Goal: Task Accomplishment & Management: Complete application form

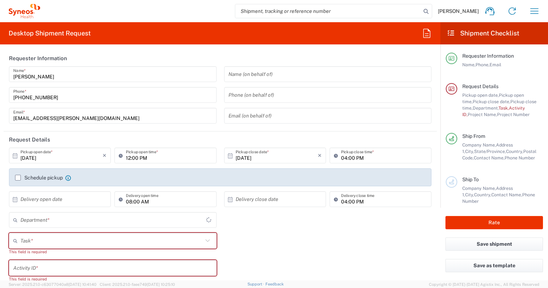
type input "United States"
type input "North Carolina"
type input "4510"
type input "Syneos Health, LLC-Morrisville NC US"
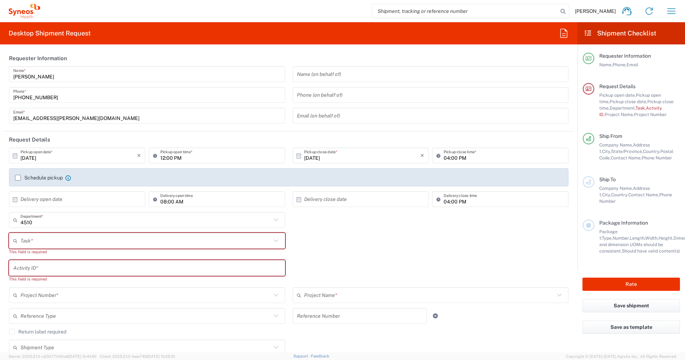
drag, startPoint x: 530, startPoint y: 0, endPoint x: 65, endPoint y: 236, distance: 521.2
click at [65, 236] on input "text" at bounding box center [145, 241] width 251 height 13
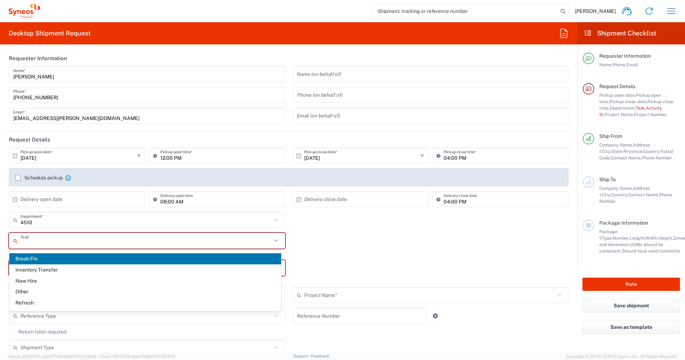
click at [53, 262] on span "Break/Fix" at bounding box center [145, 258] width 272 height 11
type input "Break/Fix"
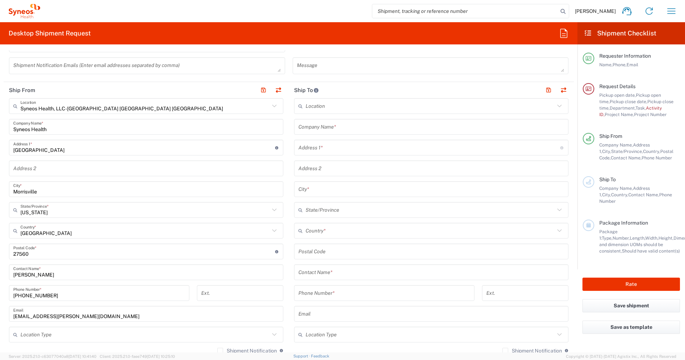
scroll to position [403, 0]
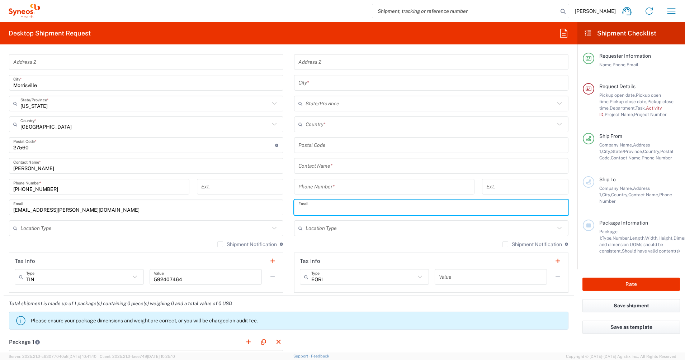
paste input "jim.wise@syneoshealth.com"
type input "jim.wise@syneoshealth.com"
click at [547, 227] on icon at bounding box center [559, 228] width 9 height 9
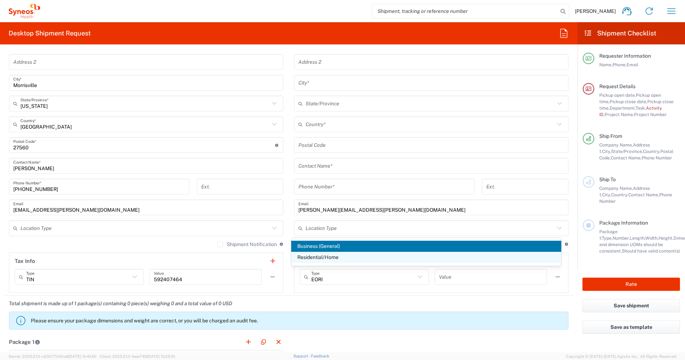
click at [330, 256] on span "Residential/Home" at bounding box center [426, 257] width 270 height 11
type input "Residential/Home"
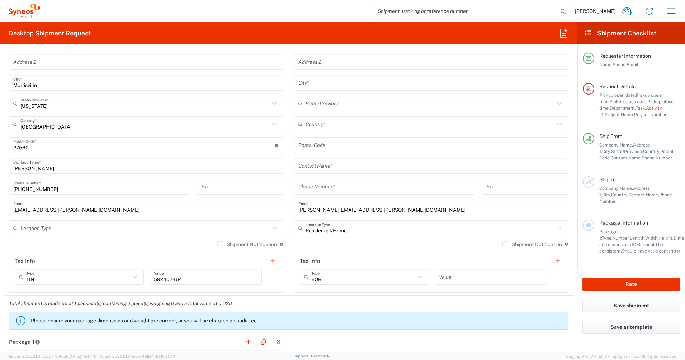
click at [217, 243] on label "Shipment Notification" at bounding box center [247, 245] width 60 height 6
click at [220, 245] on input "Shipment Notification" at bounding box center [220, 245] width 0 height 0
click at [222, 227] on input "text" at bounding box center [144, 228] width 249 height 13
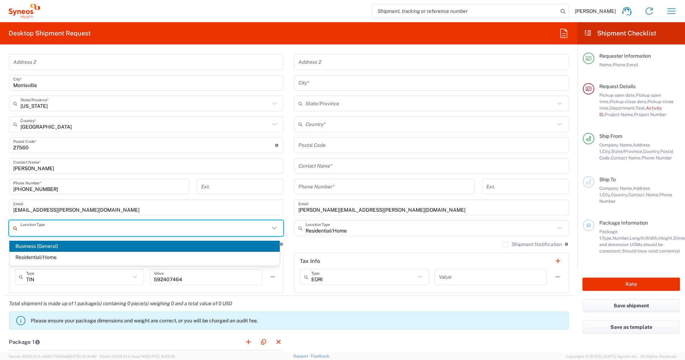
click at [53, 245] on span "Business (General)" at bounding box center [144, 246] width 270 height 11
type input "Business (General)"
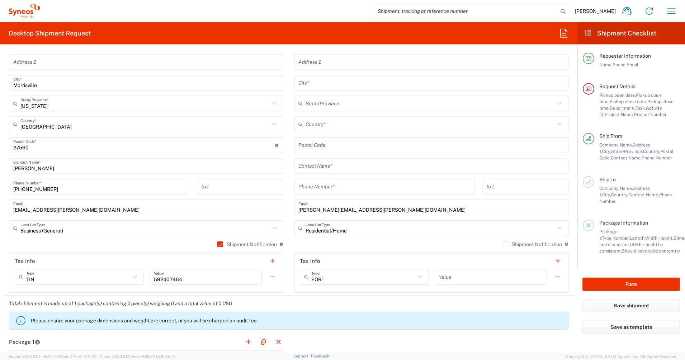
click at [502, 246] on label "Shipment Notification" at bounding box center [532, 245] width 60 height 6
click at [505, 245] on input "Shipment Notification" at bounding box center [505, 245] width 0 height 0
paste input "1-734-945-4607"
type input "1-734-945-4607"
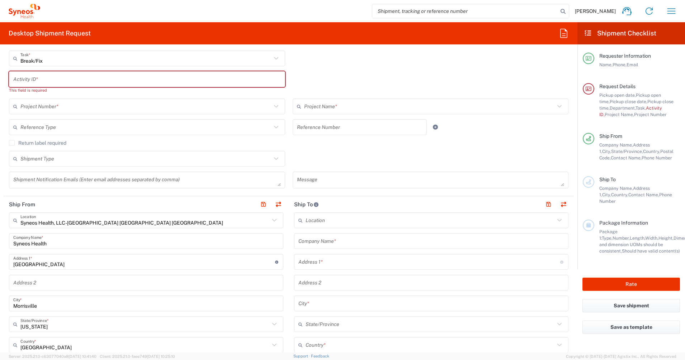
scroll to position [179, 0]
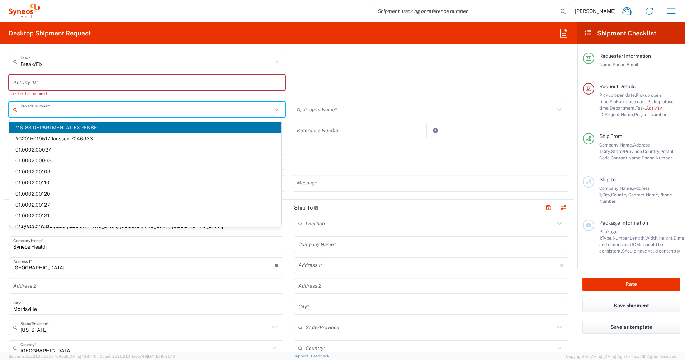
click at [45, 105] on input "text" at bounding box center [145, 110] width 251 height 13
click at [41, 81] on input "text" at bounding box center [146, 82] width 267 height 13
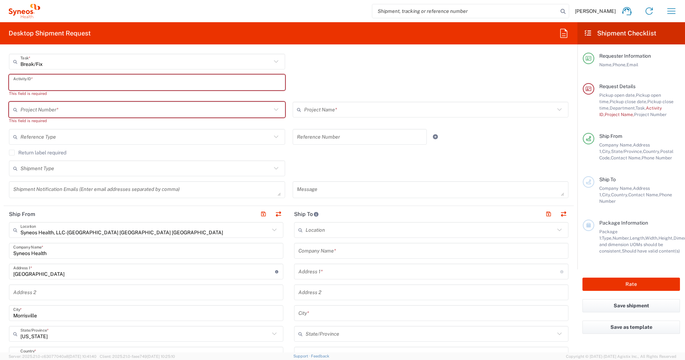
paste input "SCTASK2734026"
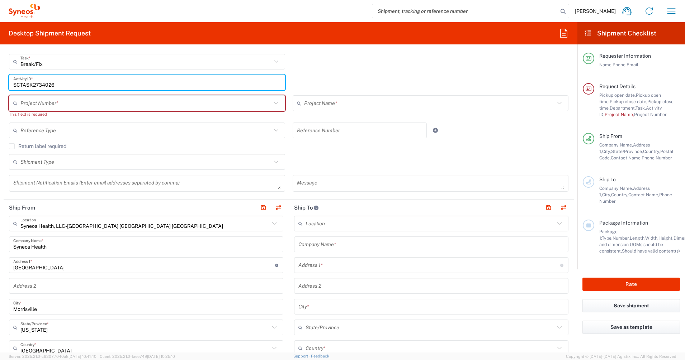
type input "SCTASK2734026"
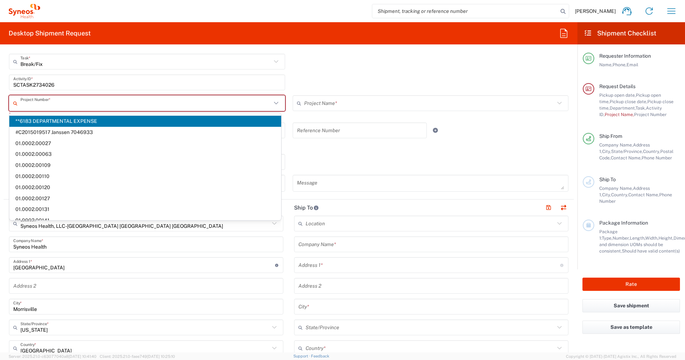
click at [44, 101] on input "text" at bounding box center [145, 103] width 251 height 13
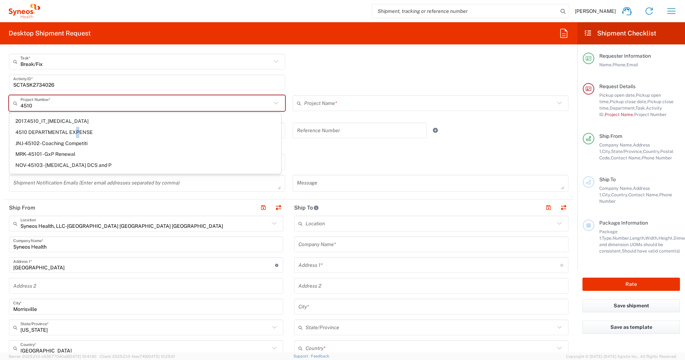
drag, startPoint x: 77, startPoint y: 129, endPoint x: 83, endPoint y: 130, distance: 6.2
click at [77, 129] on span "4510 DEPARTMENTAL EXPENSE" at bounding box center [145, 132] width 272 height 11
type input "4510 DEPARTMENTAL EXPENSE"
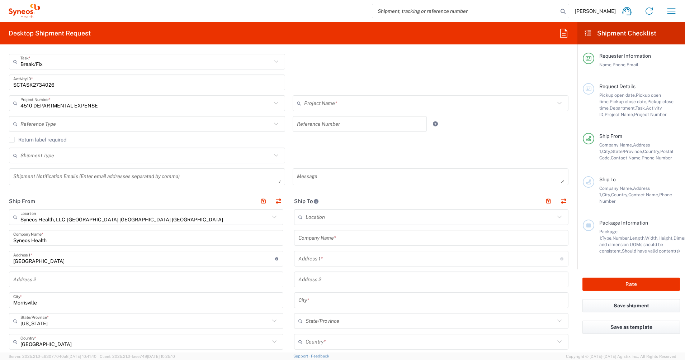
type input "4510 DEPARTMENTAL EXPENSE"
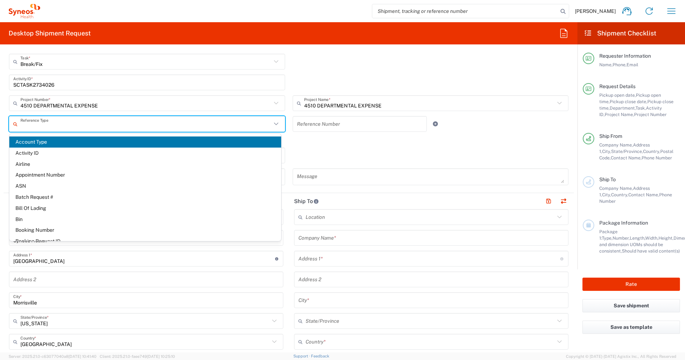
click at [93, 124] on input "text" at bounding box center [145, 124] width 251 height 13
click at [285, 91] on div "SCTASK2734026 Activity ID *" at bounding box center [288, 85] width 567 height 21
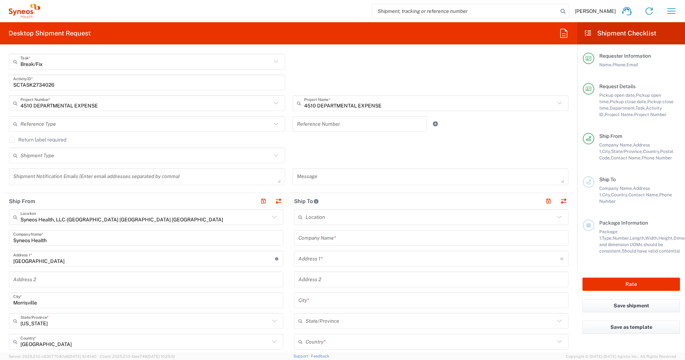
click at [273, 155] on icon at bounding box center [275, 155] width 9 height 9
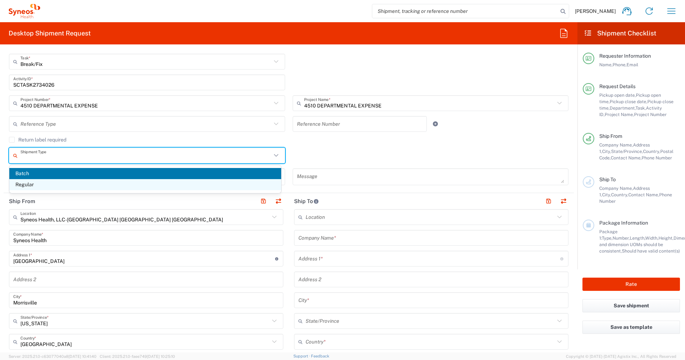
click at [78, 187] on span "Regular" at bounding box center [145, 184] width 272 height 11
type input "Regular"
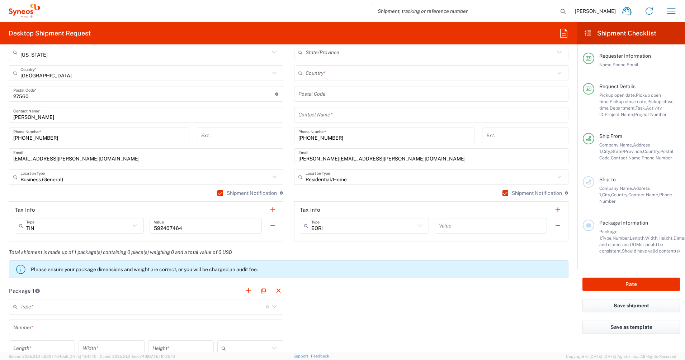
scroll to position [269, 0]
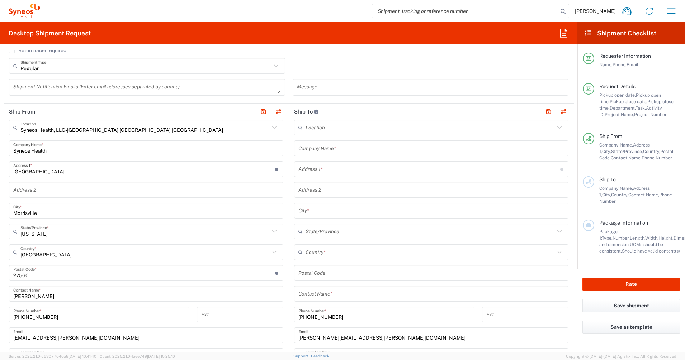
click at [321, 149] on input "text" at bounding box center [431, 148] width 266 height 13
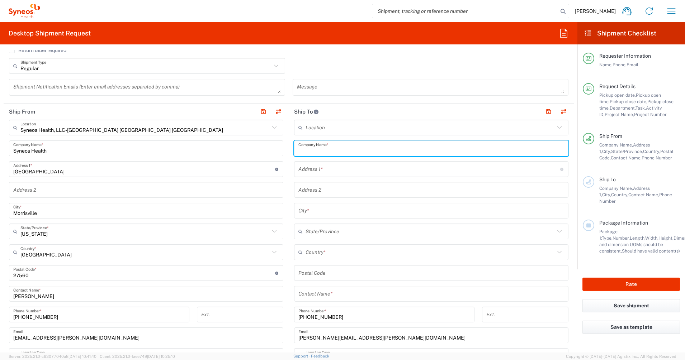
paste input "Jim Wise"
type input "Jim Wise"
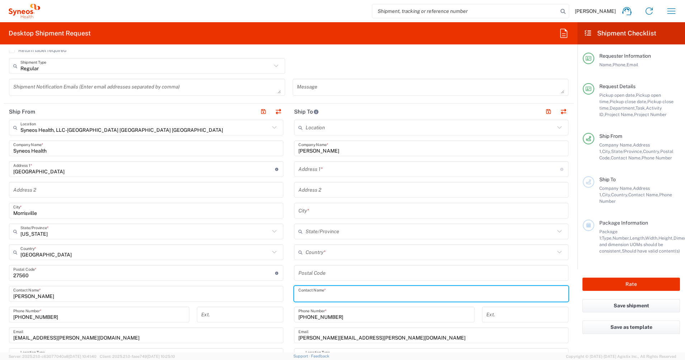
paste input "Jim Wise"
type input "Jim Wise"
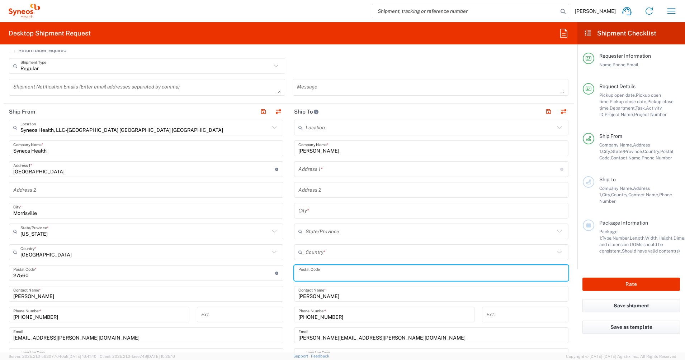
click at [315, 273] on input "undefined" at bounding box center [431, 273] width 266 height 13
paste input "22901"
type input "22901"
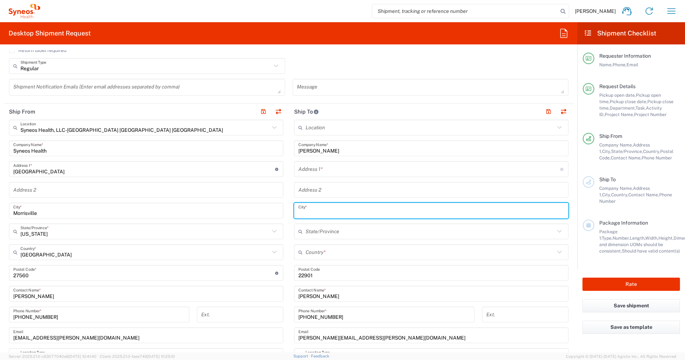
paste input "Charlottesville"
type input "Charlottesville"
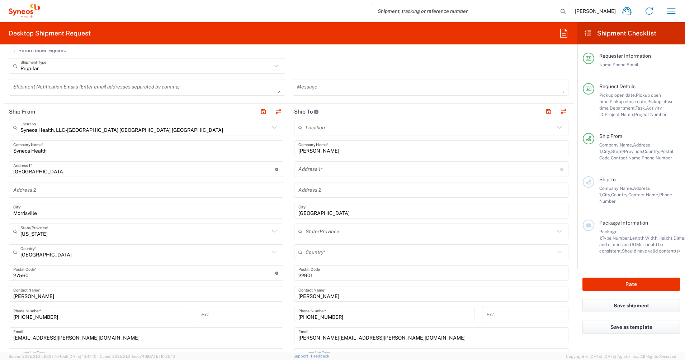
click at [547, 250] on icon at bounding box center [559, 252] width 9 height 9
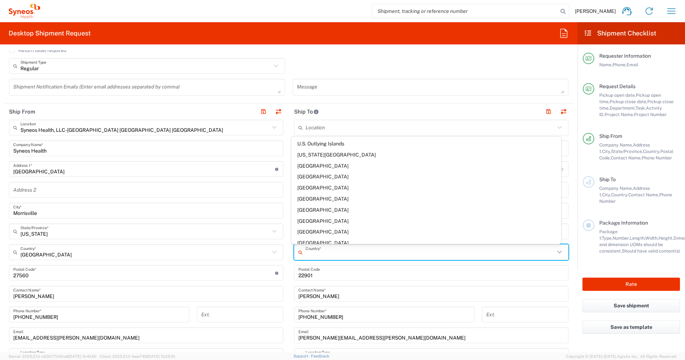
scroll to position [2528, 0]
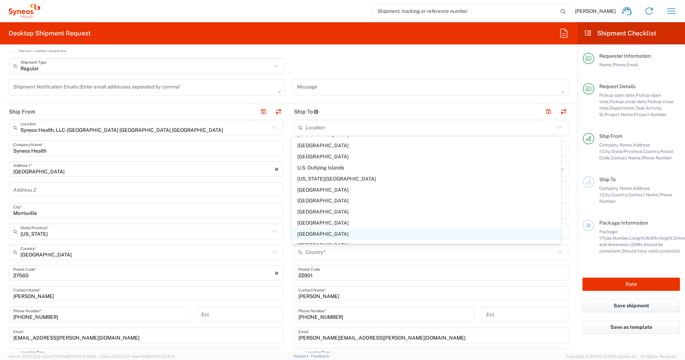
click at [324, 231] on span "United States" at bounding box center [426, 234] width 270 height 11
type input "United States"
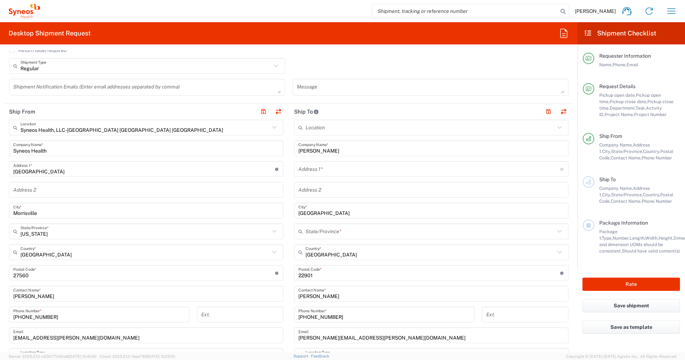
click at [547, 231] on icon at bounding box center [559, 231] width 4 height 3
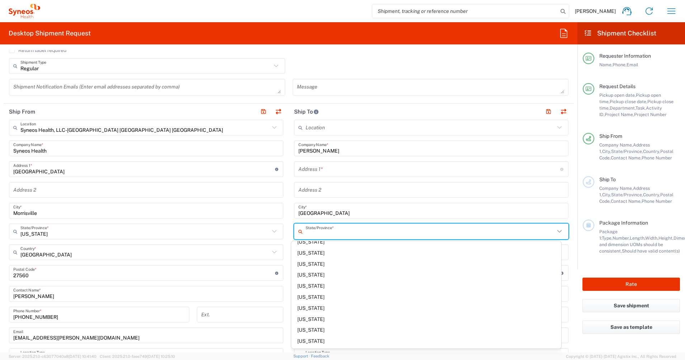
scroll to position [517, 0]
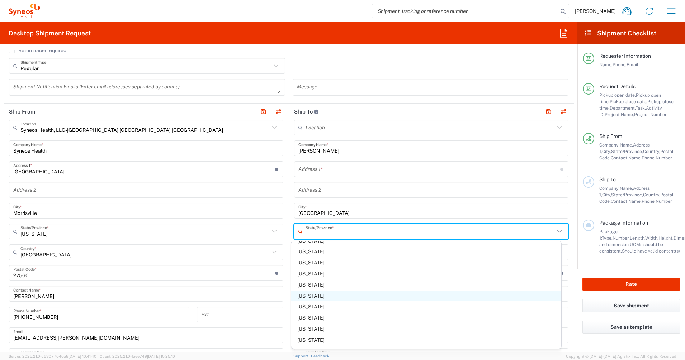
click at [310, 288] on span "Virginia" at bounding box center [426, 296] width 270 height 11
type input "Virginia"
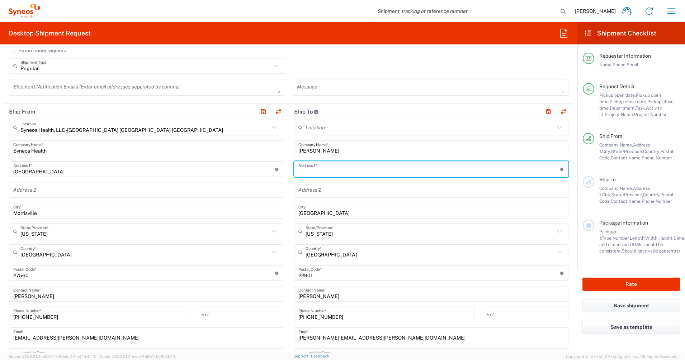
click at [333, 171] on input "text" at bounding box center [429, 169] width 262 height 13
paste input "1315 Barclay Hill,"
type input "1315 Barclay Hill"
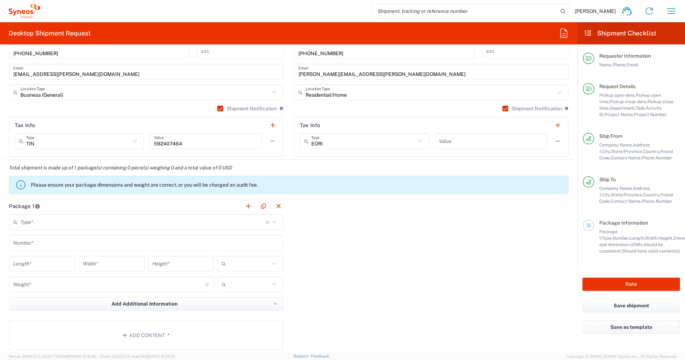
scroll to position [538, 0]
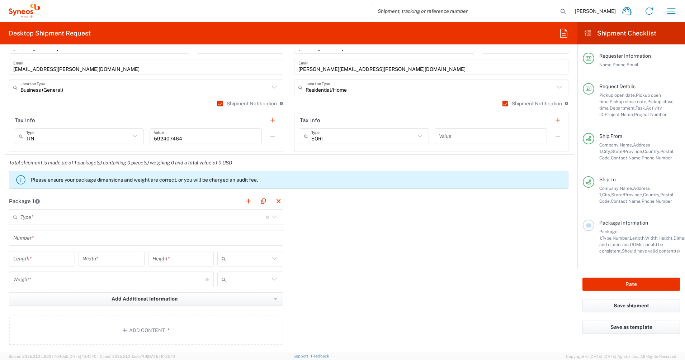
click at [88, 225] on main "Type * Material used to package goods Envelope Large Box Medium Box Pallet(s) O…" at bounding box center [146, 278] width 285 height 138
drag, startPoint x: 85, startPoint y: 226, endPoint x: 38, endPoint y: 215, distance: 48.2
click at [38, 215] on input "text" at bounding box center [142, 217] width 245 height 13
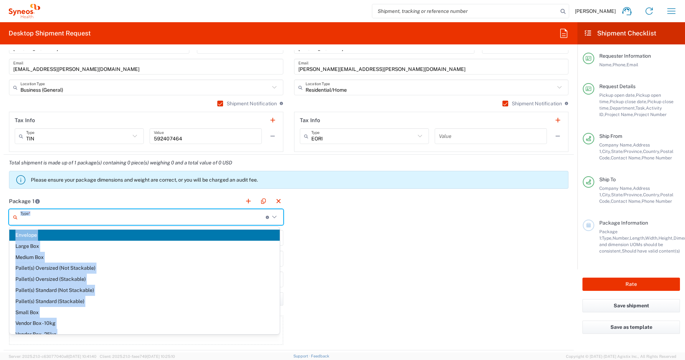
click at [308, 217] on div "Package 1 Type * Material used to package goods Envelope Large Box Medium Box P…" at bounding box center [289, 271] width 570 height 157
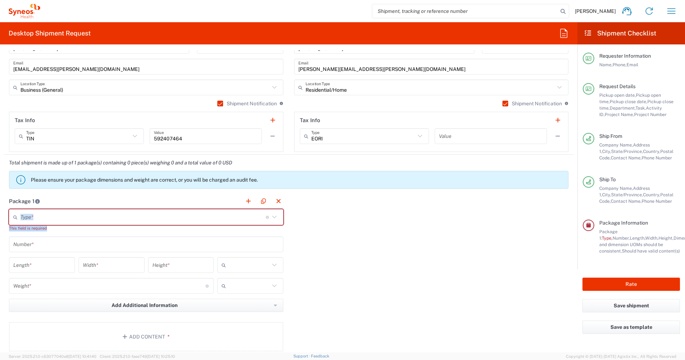
click at [272, 217] on icon at bounding box center [274, 217] width 9 height 9
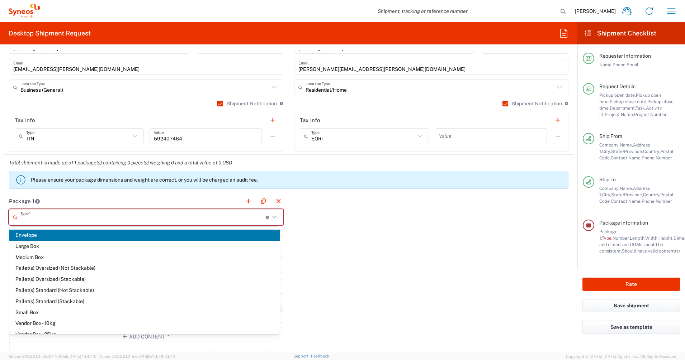
click at [51, 255] on span "Medium Box" at bounding box center [144, 257] width 270 height 11
type input "Medium Box"
type input "13"
type input "11.5"
type input "2.5"
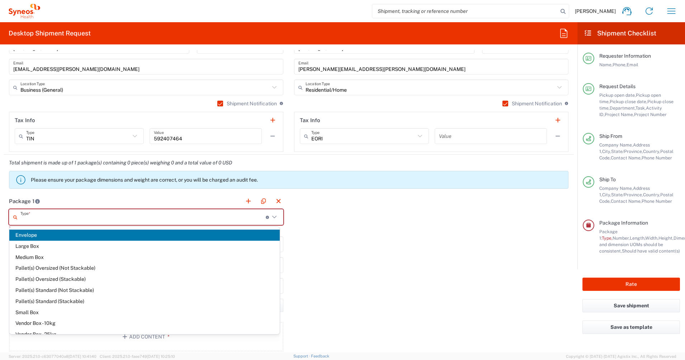
type input "in"
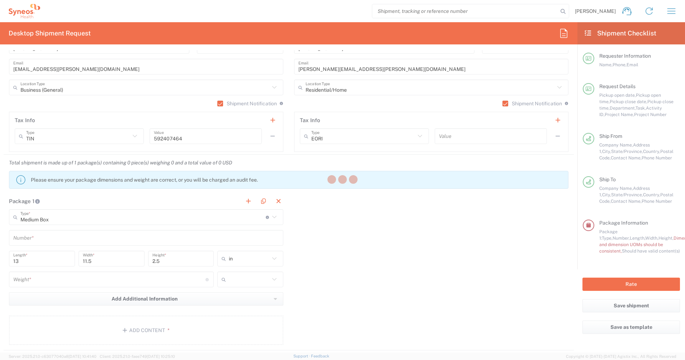
click at [52, 242] on div at bounding box center [342, 180] width 685 height 360
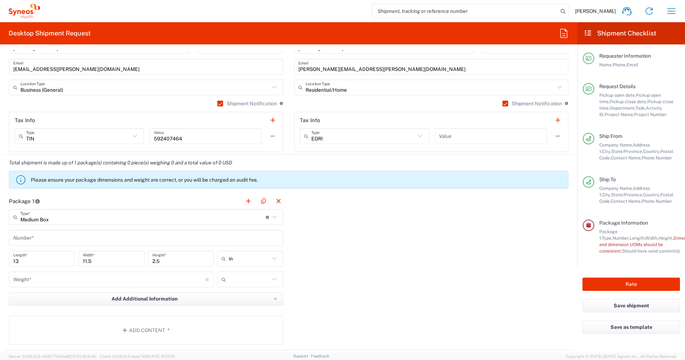
click at [51, 241] on input "text" at bounding box center [146, 238] width 266 height 13
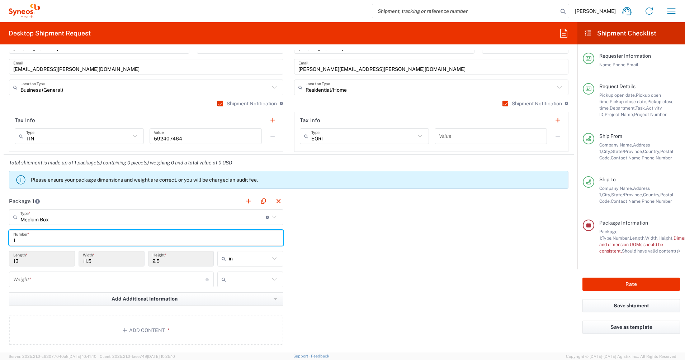
type input "1"
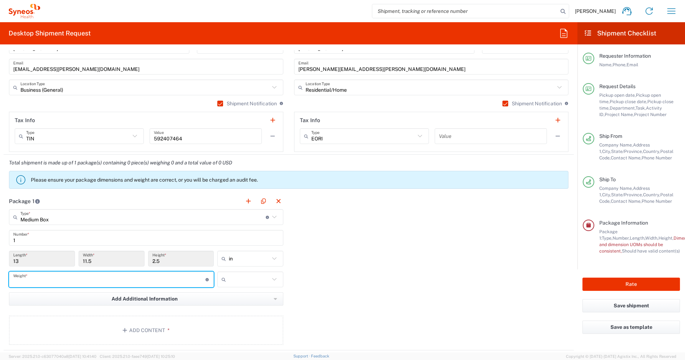
click at [53, 283] on input "number" at bounding box center [109, 280] width 192 height 13
type input "5"
click at [242, 279] on input "text" at bounding box center [249, 279] width 41 height 11
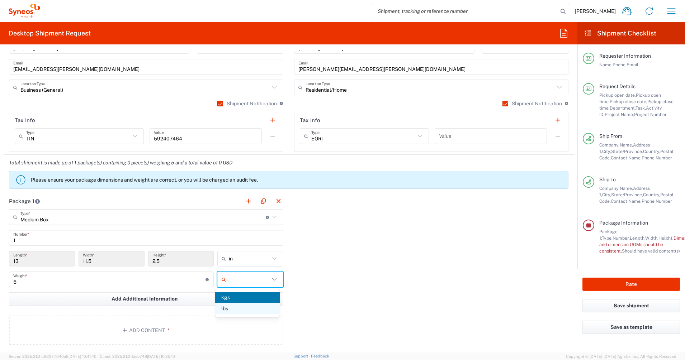
click at [236, 288] on span "lbs" at bounding box center [247, 308] width 64 height 11
type input "lbs"
click at [166, 288] on button "Add Content *" at bounding box center [146, 330] width 274 height 29
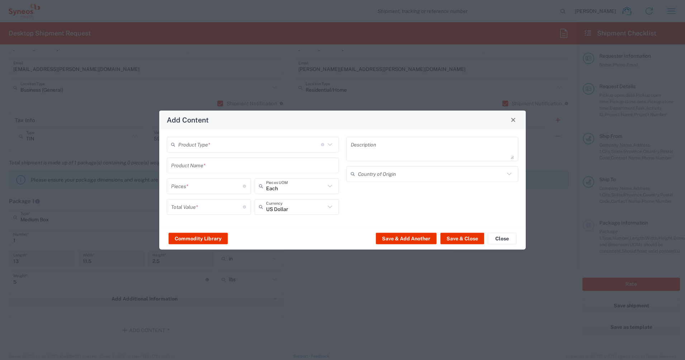
click at [233, 143] on input "text" at bounding box center [249, 144] width 143 height 13
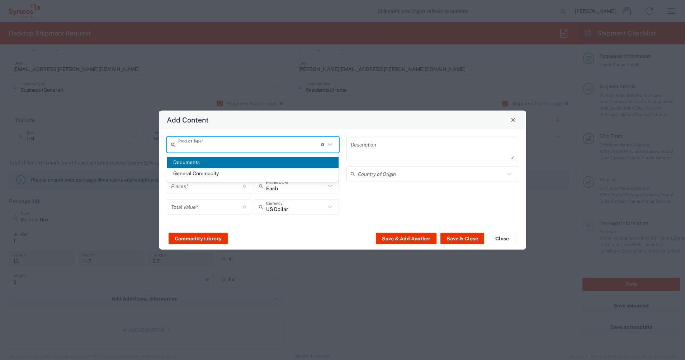
click at [212, 175] on span "General Commodity" at bounding box center [252, 173] width 171 height 11
type input "General Commodity"
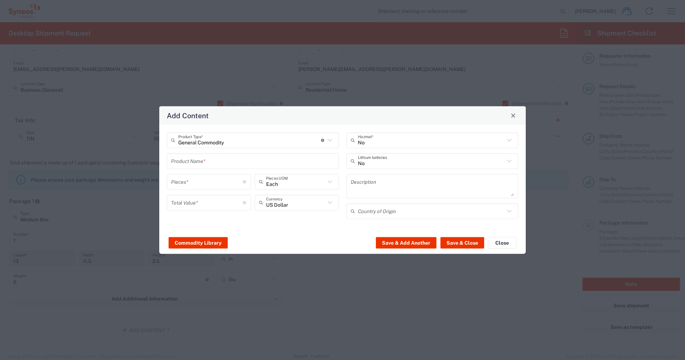
click at [221, 159] on input "text" at bounding box center [252, 161] width 163 height 13
paste input "MacBook Air M2"
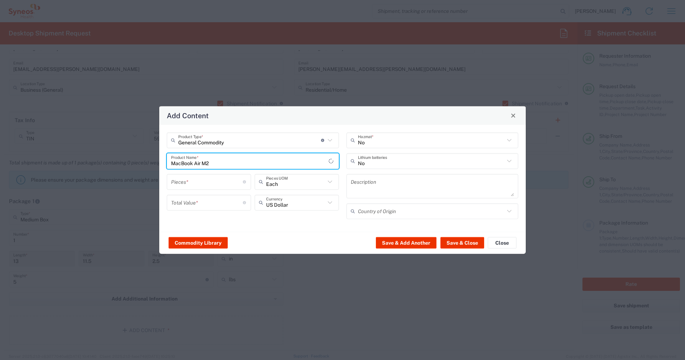
type input "MacBook Air M2"
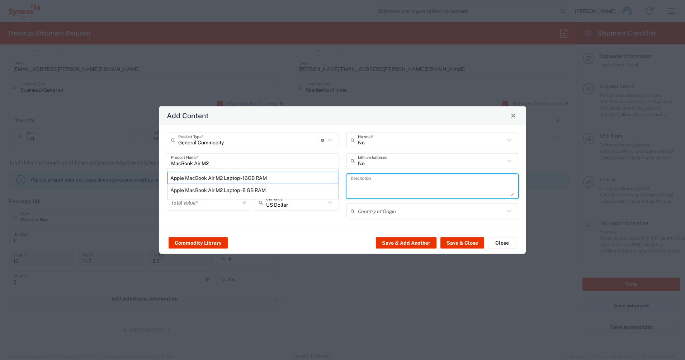
paste textarea "MacBook Air M2"
type textarea "MacBook Air M2"
click at [256, 177] on div "Apple MacBook Air M2 Laptop - 16GB RAM" at bounding box center [252, 178] width 171 height 12
type input "Apple MacBook Air M2 Laptop - 16GB RAM"
type input "1"
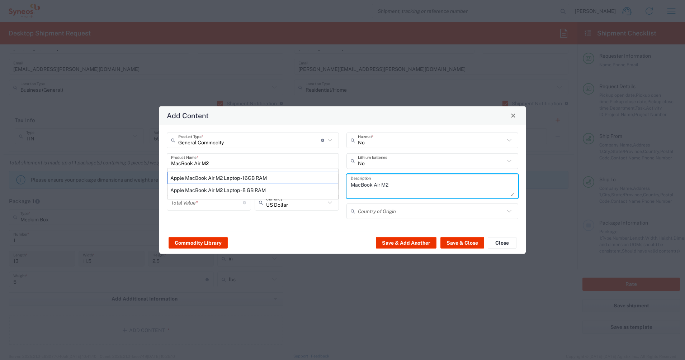
type textarea "M2 - 8-core CPU - 8-core GPU - 16 GB RAM - 512 GB SSD"
type input "China"
type input "Yes"
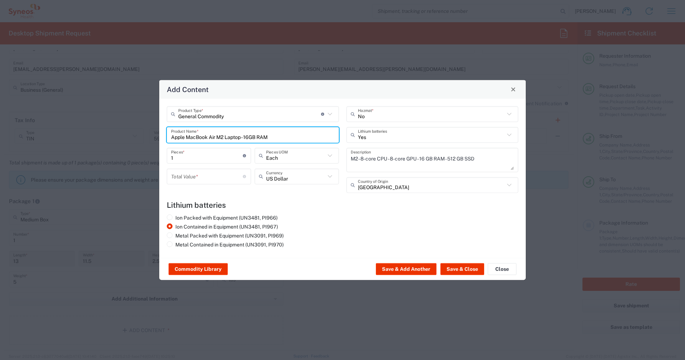
click at [197, 179] on input "number" at bounding box center [207, 176] width 72 height 13
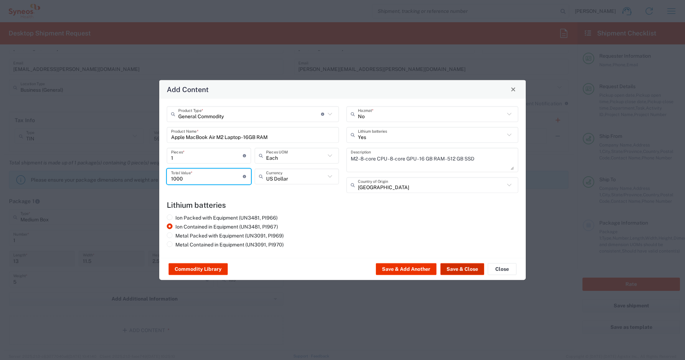
type input "1000"
click at [462, 269] on button "Save & Close" at bounding box center [462, 269] width 44 height 11
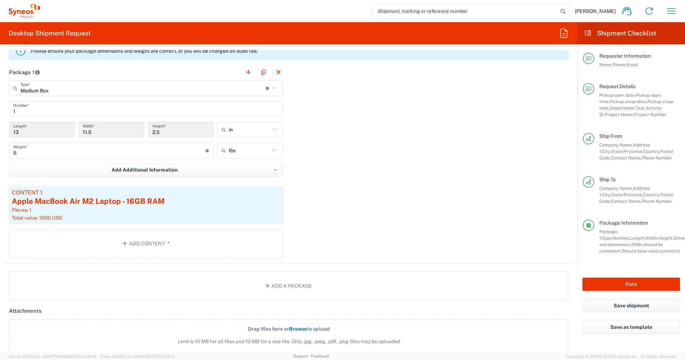
scroll to position [717, 0]
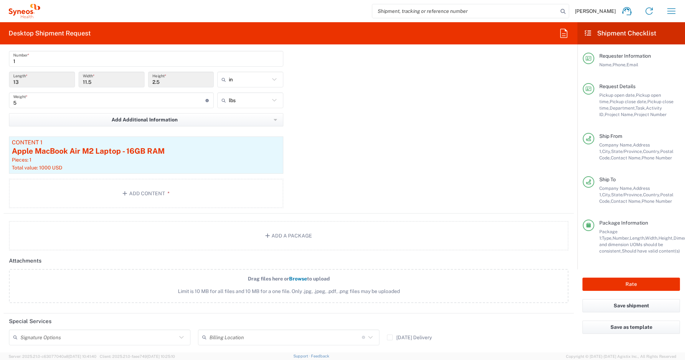
click at [169, 288] on input "text" at bounding box center [98, 337] width 156 height 13
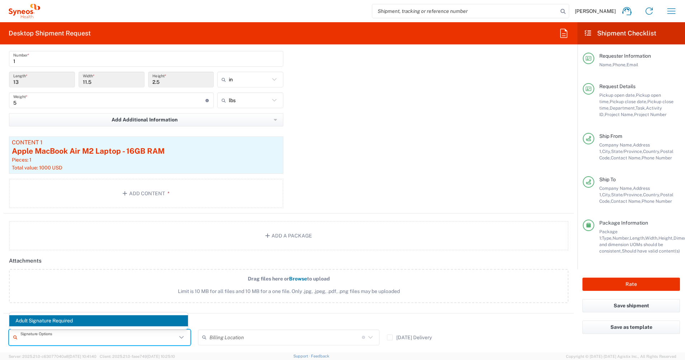
click at [103, 288] on span "Adult Signature Required" at bounding box center [98, 320] width 179 height 11
type input "Adult Signature Required"
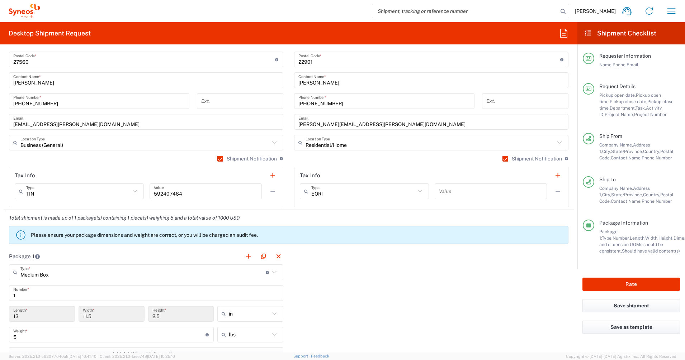
scroll to position [493, 0]
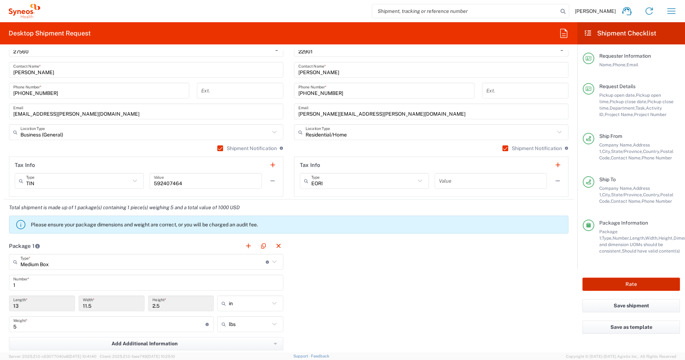
click at [547, 285] on button "Rate" at bounding box center [631, 284] width 98 height 13
type input "4510"
type input "4510 DEPARTMENTAL EXPENSE"
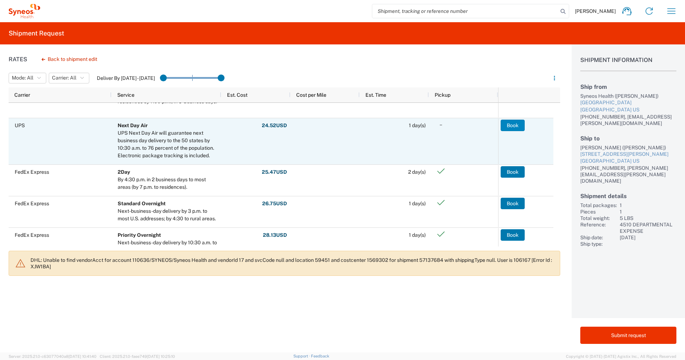
click at [511, 124] on button "Book" at bounding box center [512, 125] width 24 height 11
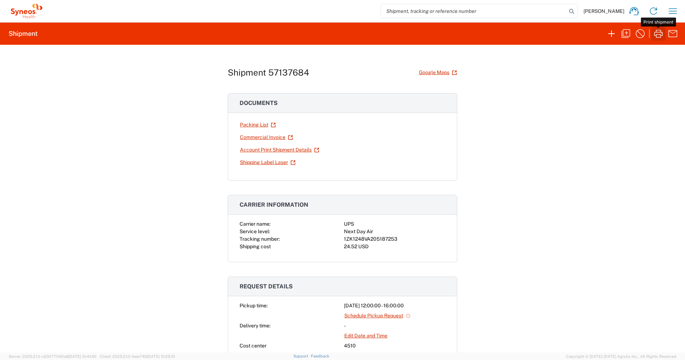
click at [547, 33] on icon "button" at bounding box center [657, 33] width 11 height 11
drag, startPoint x: 341, startPoint y: 238, endPoint x: 393, endPoint y: 236, distance: 52.0
click at [393, 236] on div "1ZK1248VA205187253" at bounding box center [394, 240] width 101 height 8
drag, startPoint x: 393, startPoint y: 236, endPoint x: 384, endPoint y: 238, distance: 9.1
copy div "1ZK1248VA205187253"
